Goal: Transaction & Acquisition: Purchase product/service

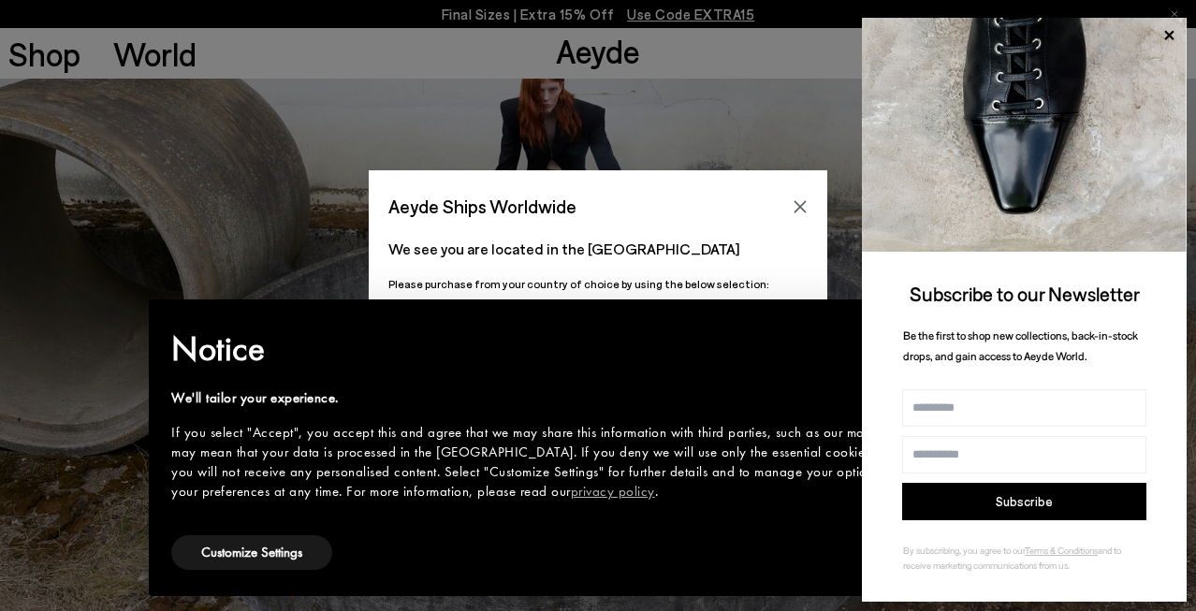
scroll to position [353, 0]
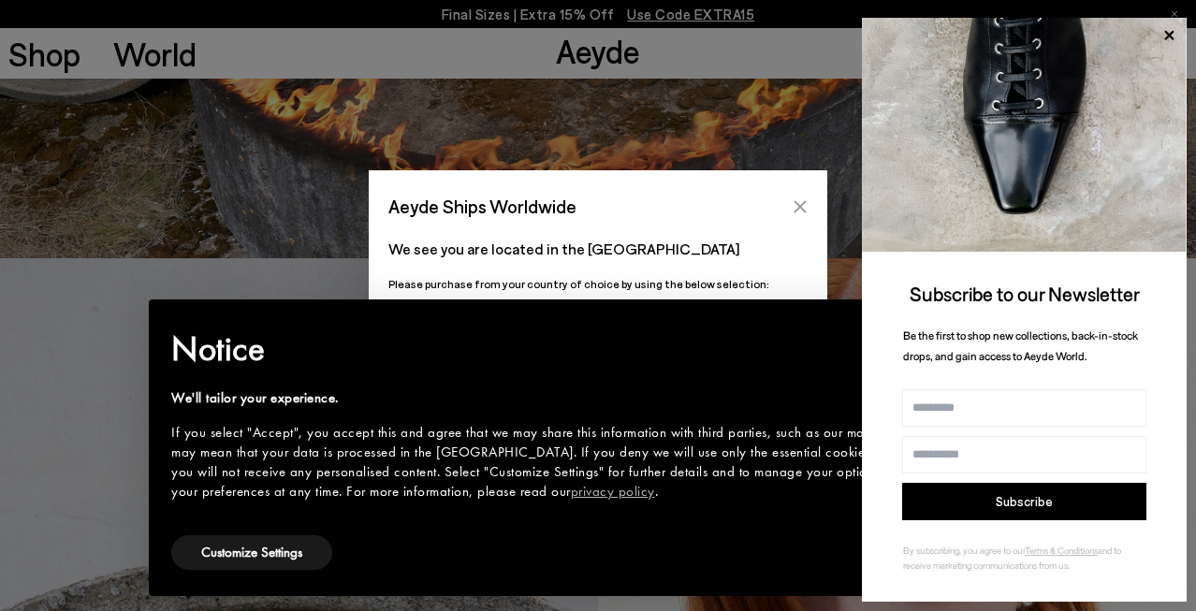
click at [789, 196] on button "Close" at bounding box center [800, 207] width 28 height 28
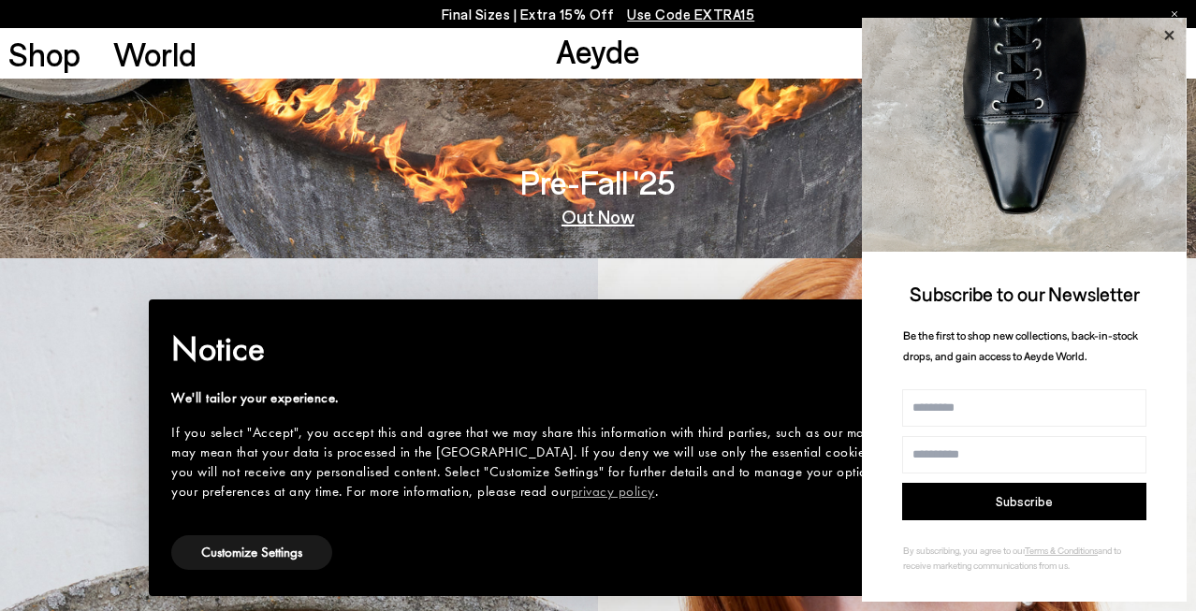
click at [1175, 35] on icon at bounding box center [1169, 35] width 24 height 24
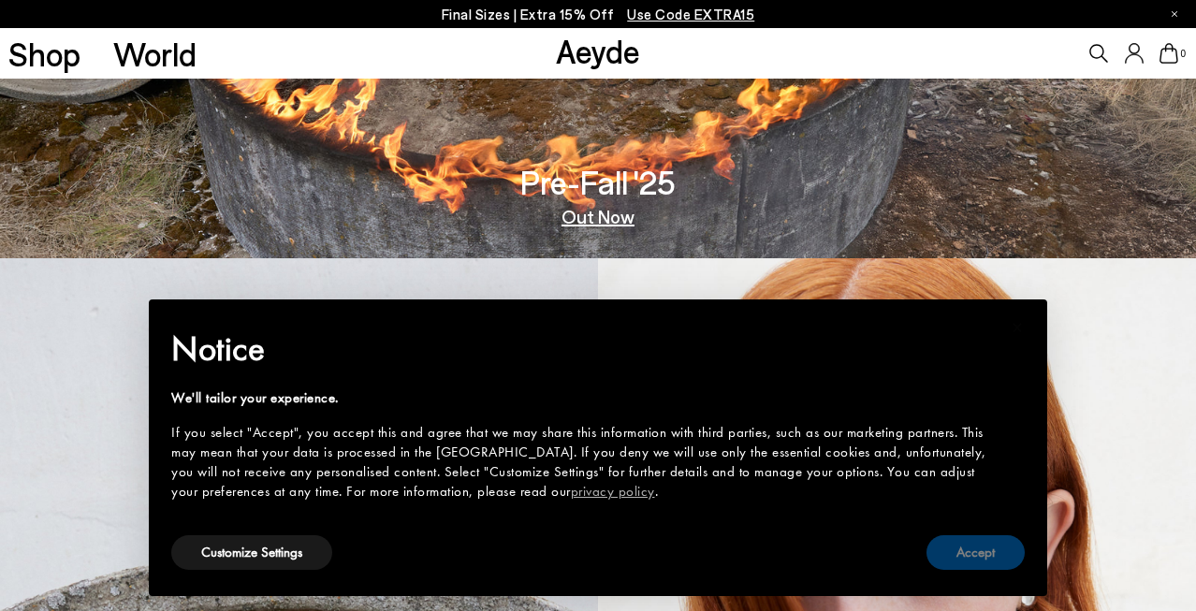
click at [975, 550] on button "Accept" at bounding box center [976, 552] width 98 height 35
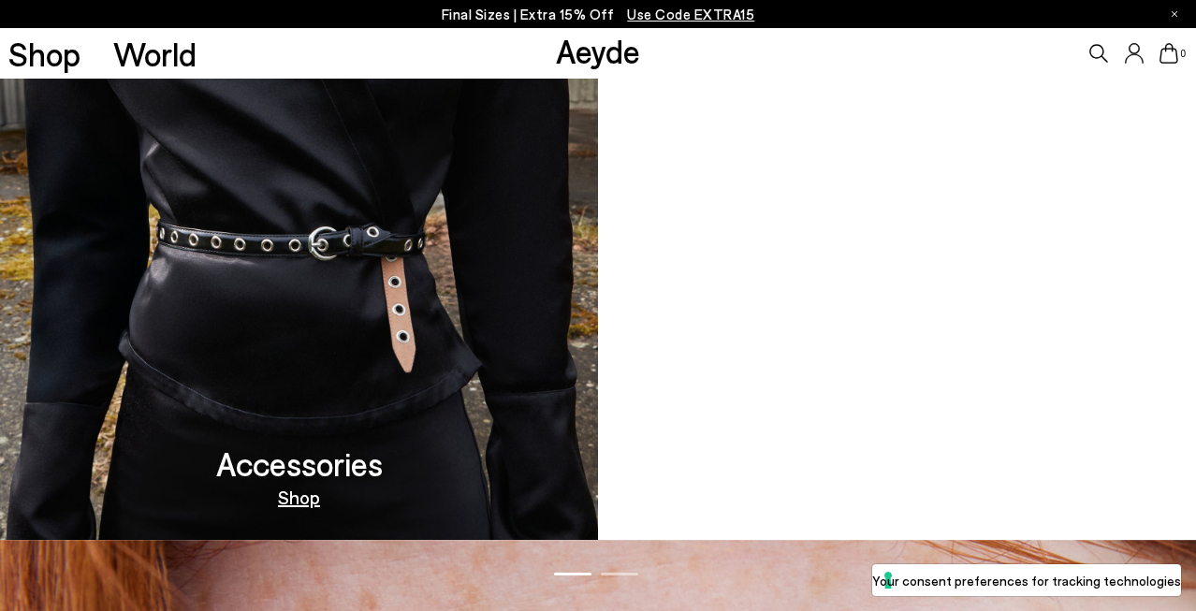
scroll to position [1616, 0]
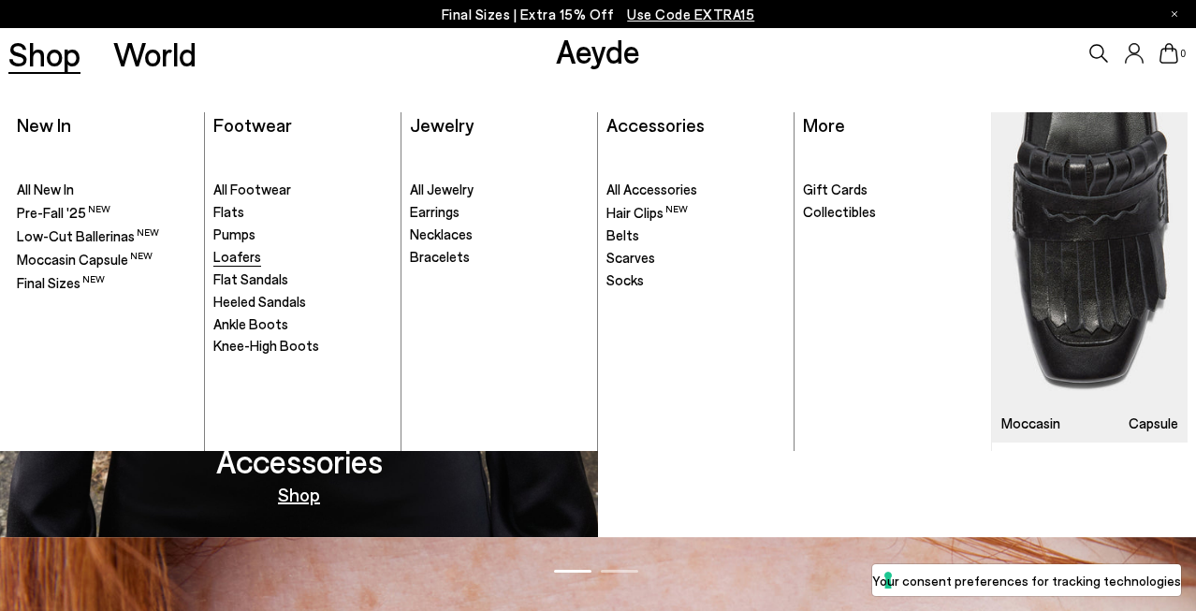
click at [229, 253] on span "Loafers" at bounding box center [237, 256] width 48 height 17
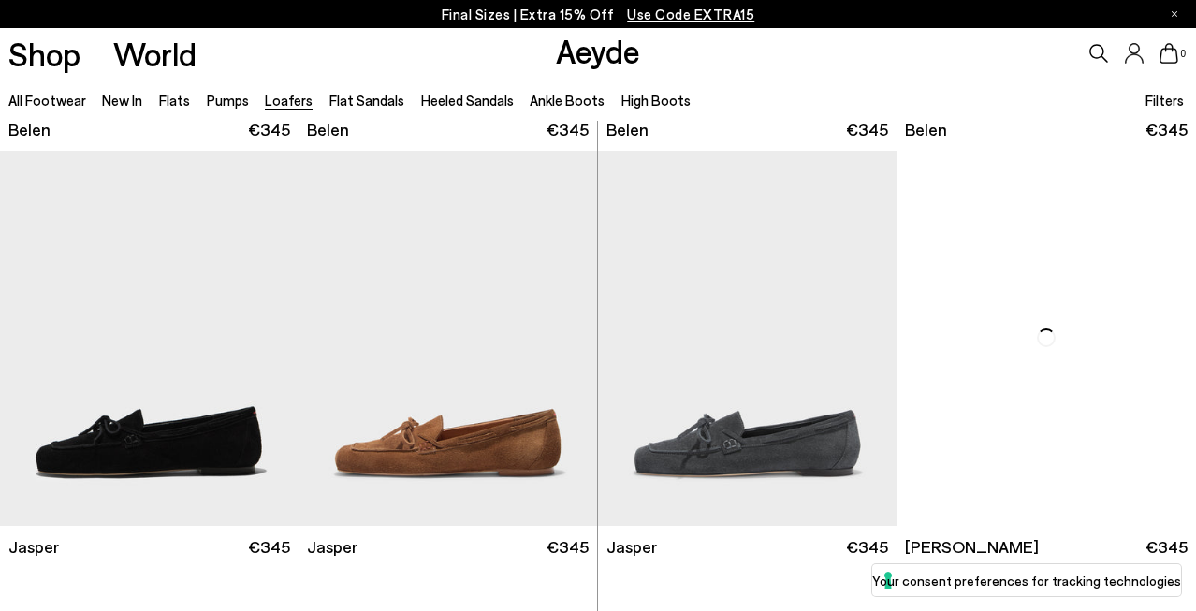
scroll to position [688, 0]
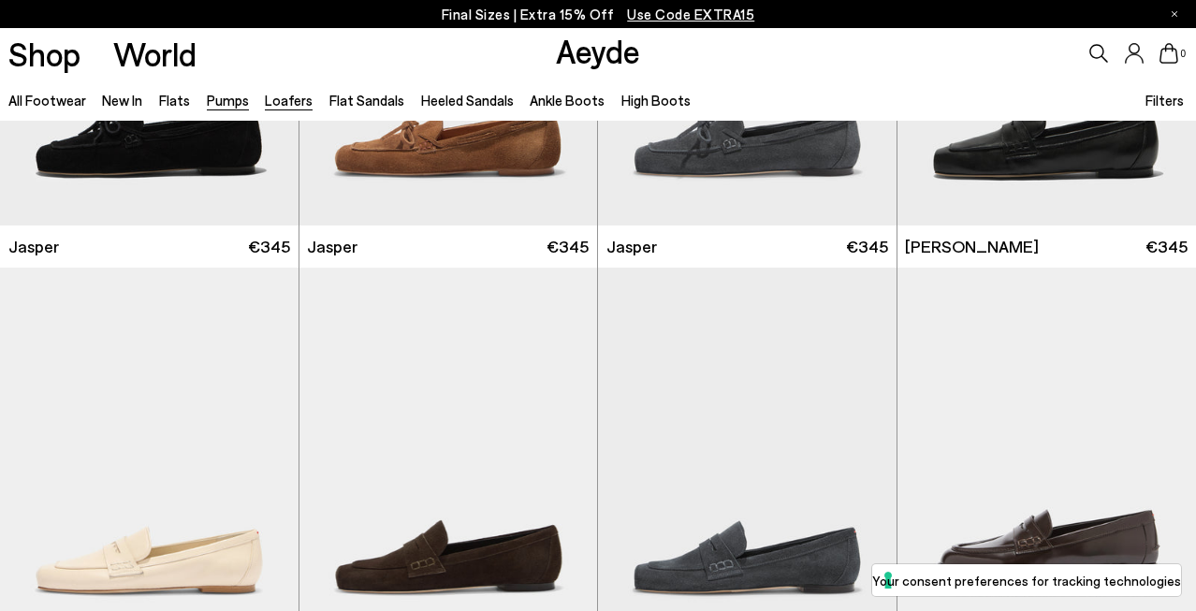
click at [225, 95] on link "Pumps" at bounding box center [228, 100] width 42 height 17
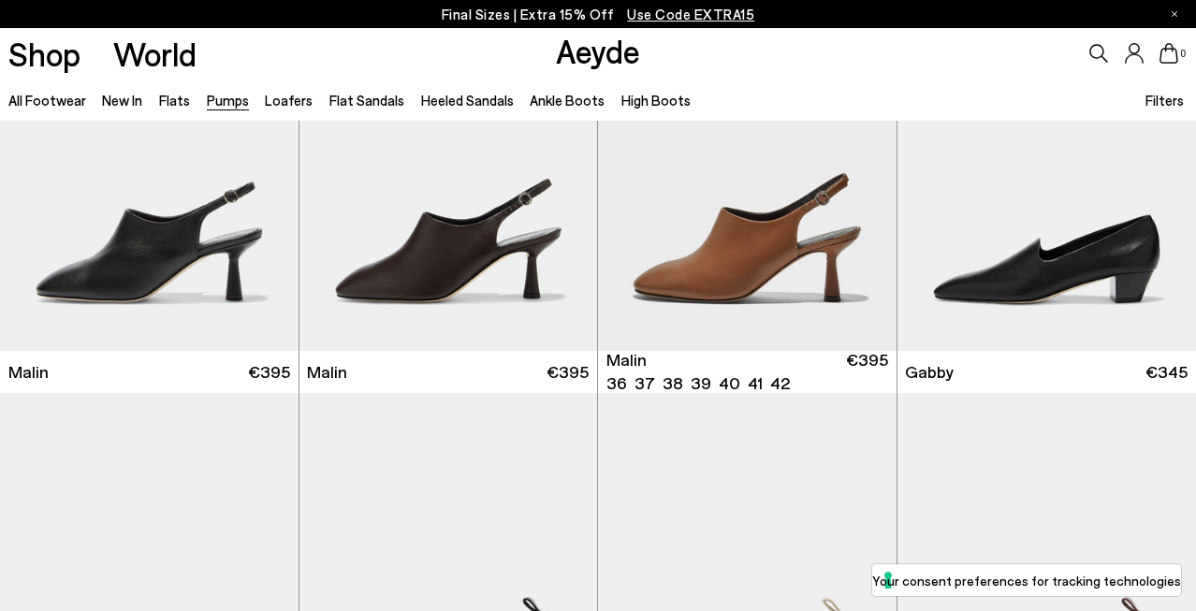
scroll to position [2422, 0]
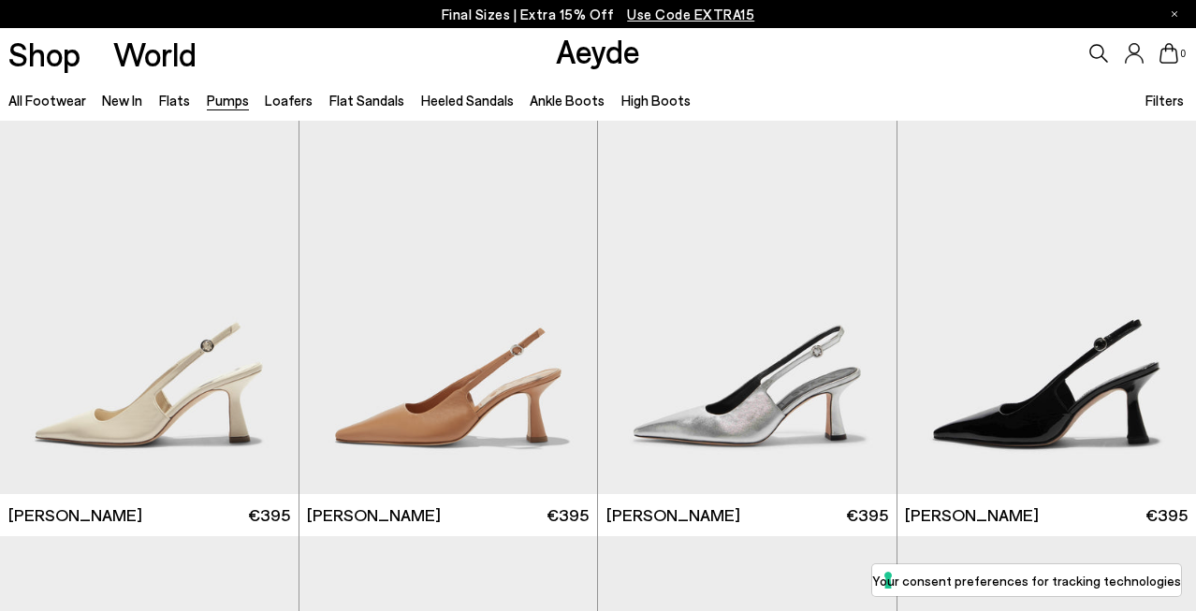
scroll to position [4649, 0]
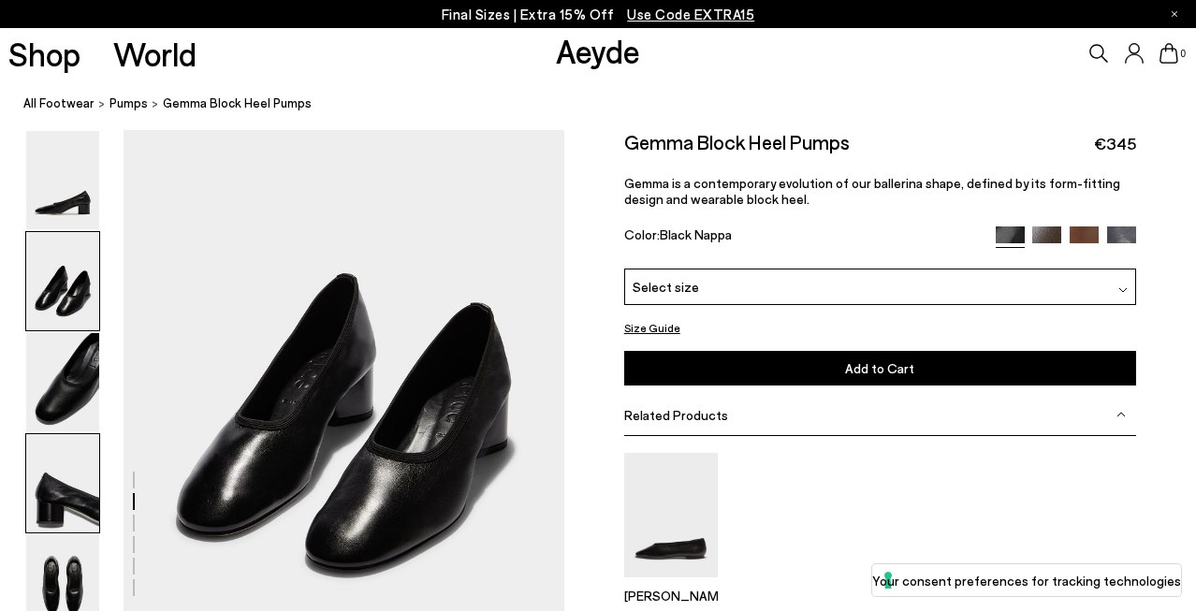
scroll to position [555, 0]
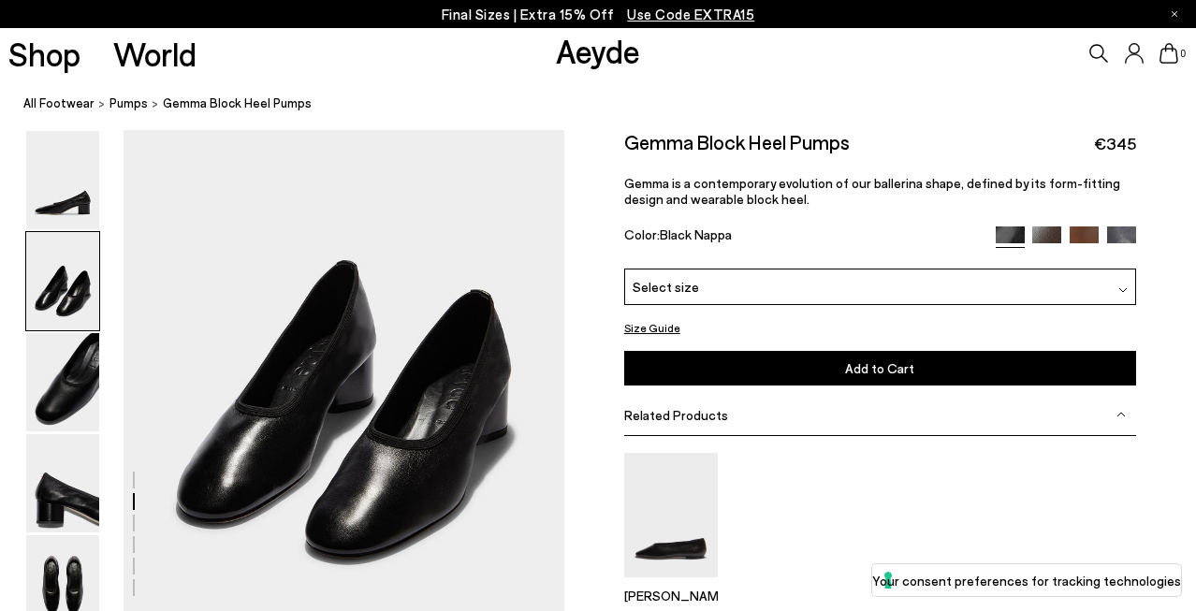
click at [777, 293] on div "Select size" at bounding box center [880, 286] width 512 height 37
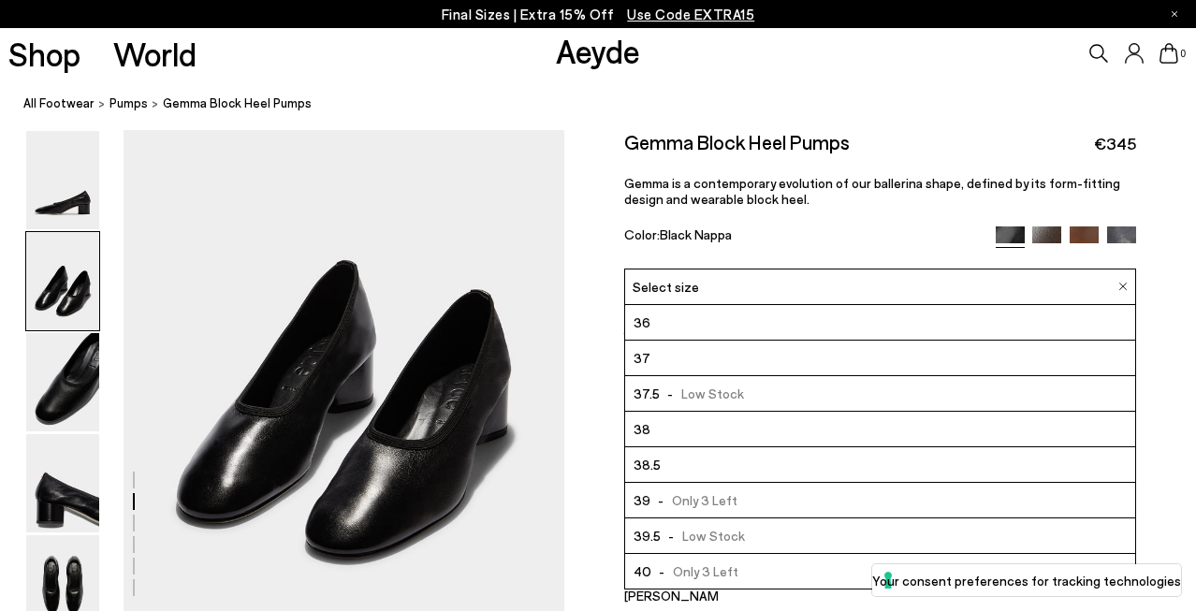
click at [783, 192] on p "Gemma is a contemporary evolution of our ballerina shape, defined by its form-f…" at bounding box center [880, 191] width 512 height 32
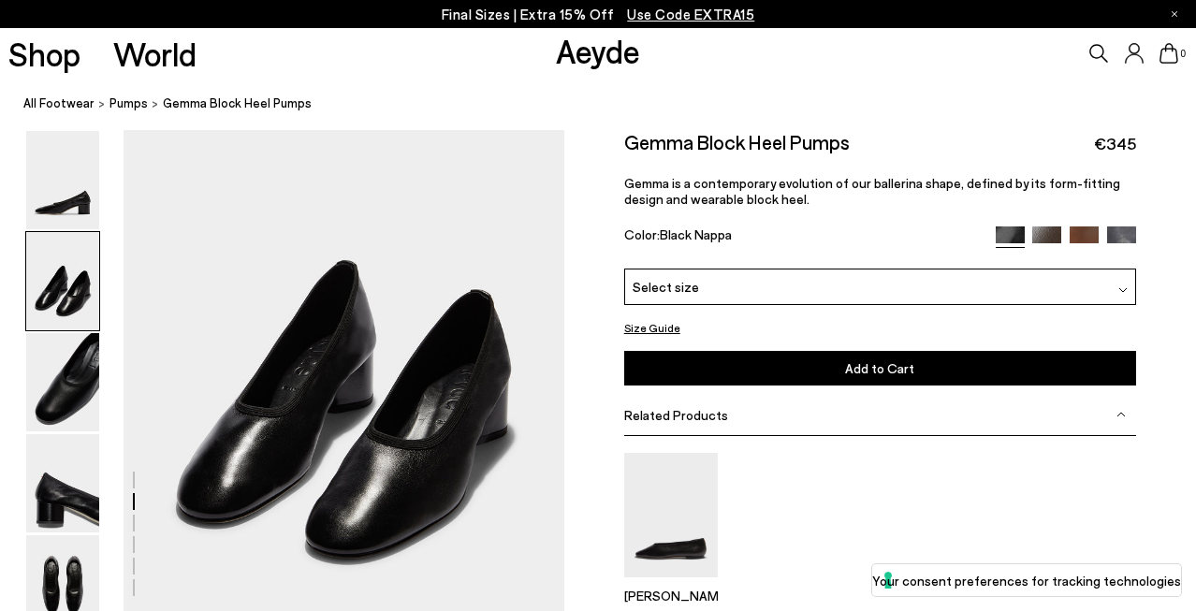
scroll to position [526, 0]
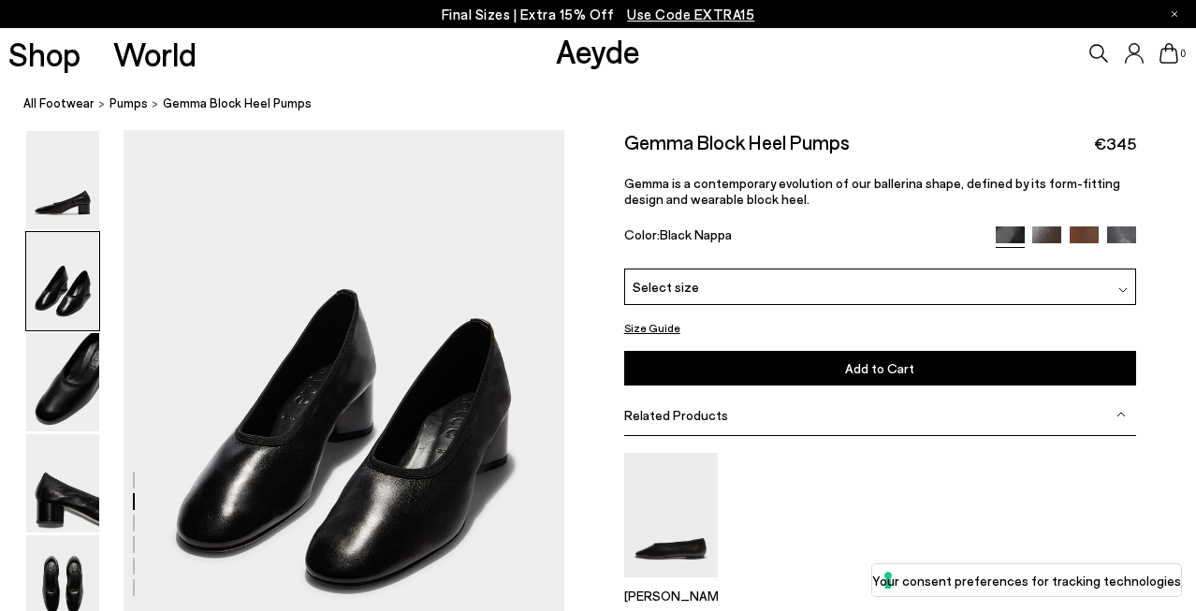
click at [807, 133] on h2 "Gemma Block Heel Pumps" at bounding box center [737, 141] width 226 height 23
copy div "Gemma Block Heel Pumps"
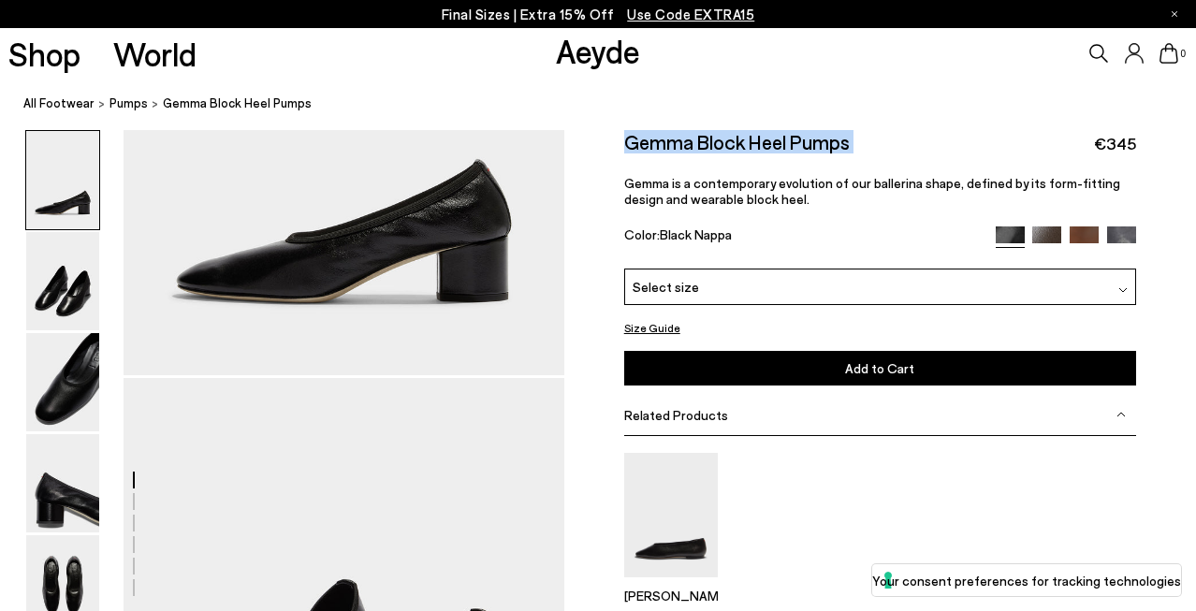
scroll to position [0, 0]
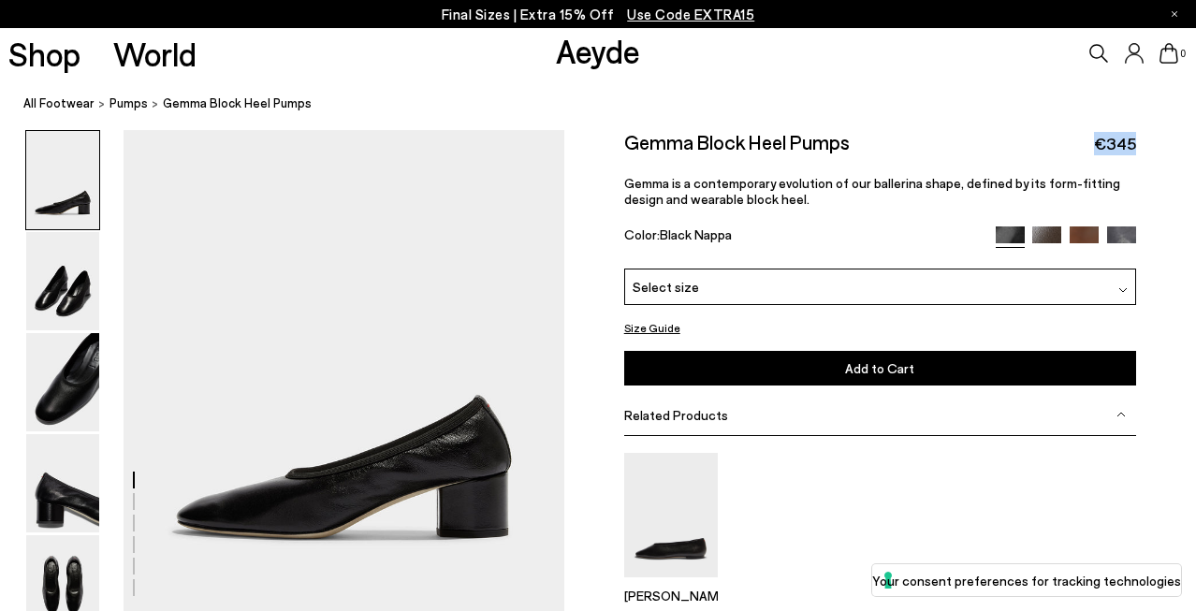
copy span "€345"
drag, startPoint x: 1145, startPoint y: 147, endPoint x: 1072, endPoint y: 147, distance: 73.0
click at [1072, 147] on div "Size Guide Shoes Belt Our shoes come in European sizing. The easiest way to mea…" at bounding box center [880, 434] width 632 height 608
